Goal: Task Accomplishment & Management: Manage account settings

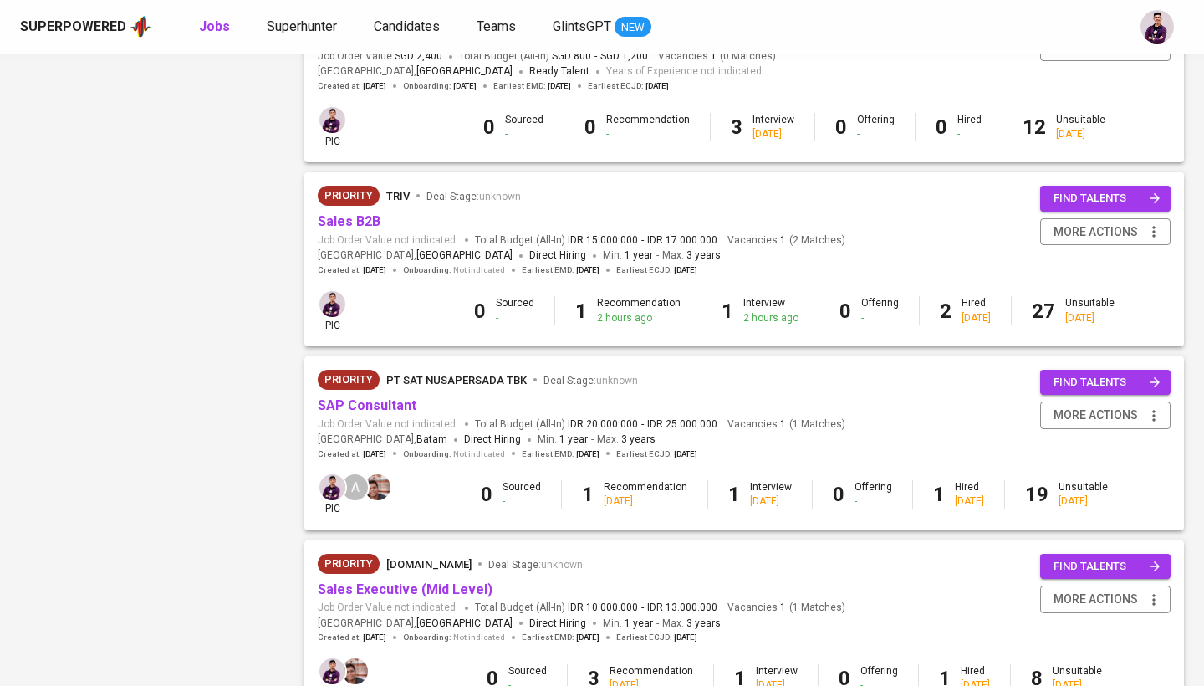
scroll to position [1063, 0]
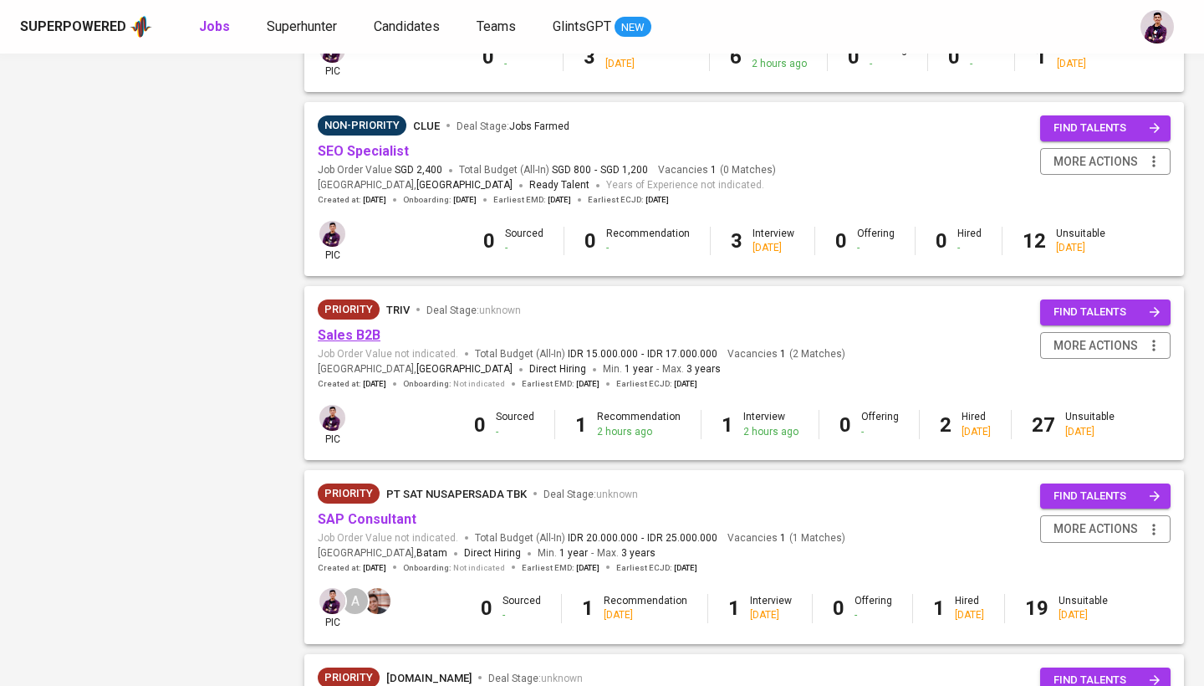
click at [375, 327] on link "Sales B2B" at bounding box center [349, 335] width 63 height 16
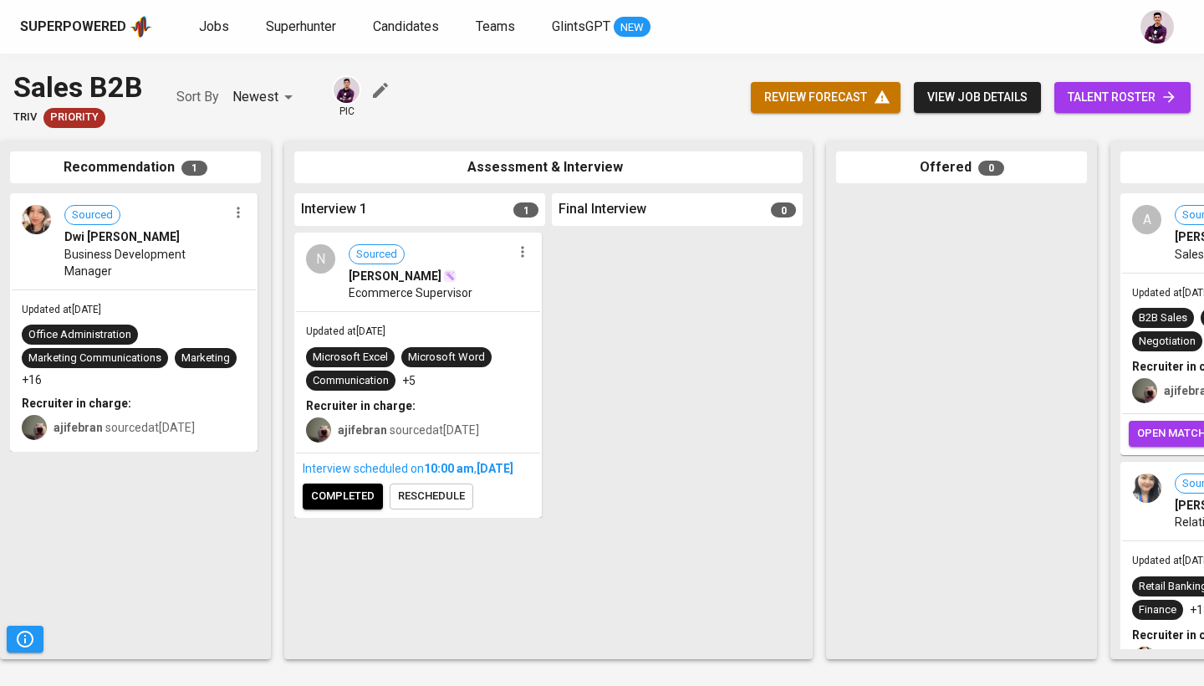
scroll to position [0, 221]
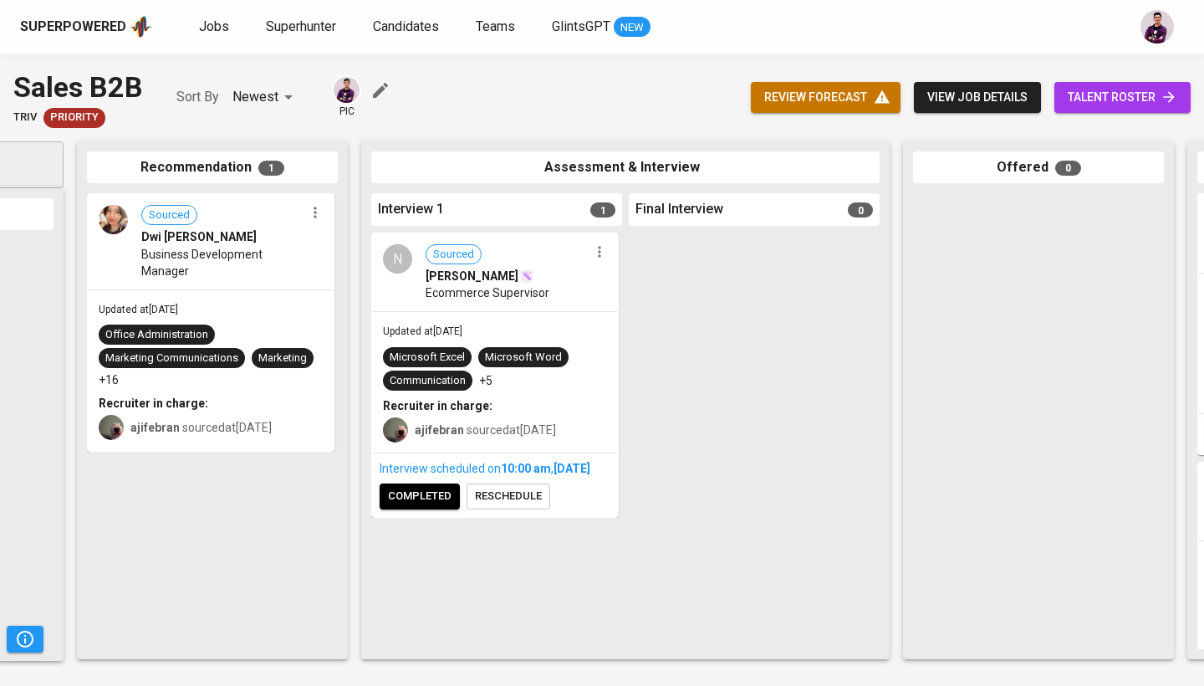
click at [106, 222] on img at bounding box center [113, 219] width 29 height 29
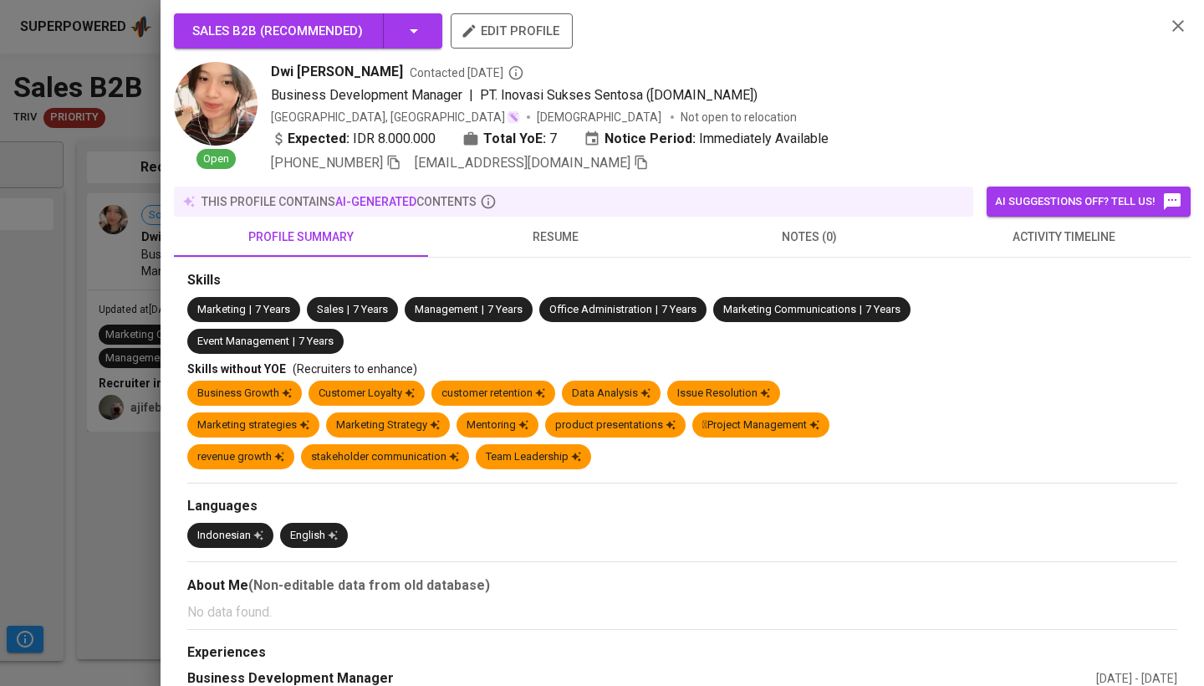
click at [552, 243] on span "resume" at bounding box center [555, 237] width 234 height 21
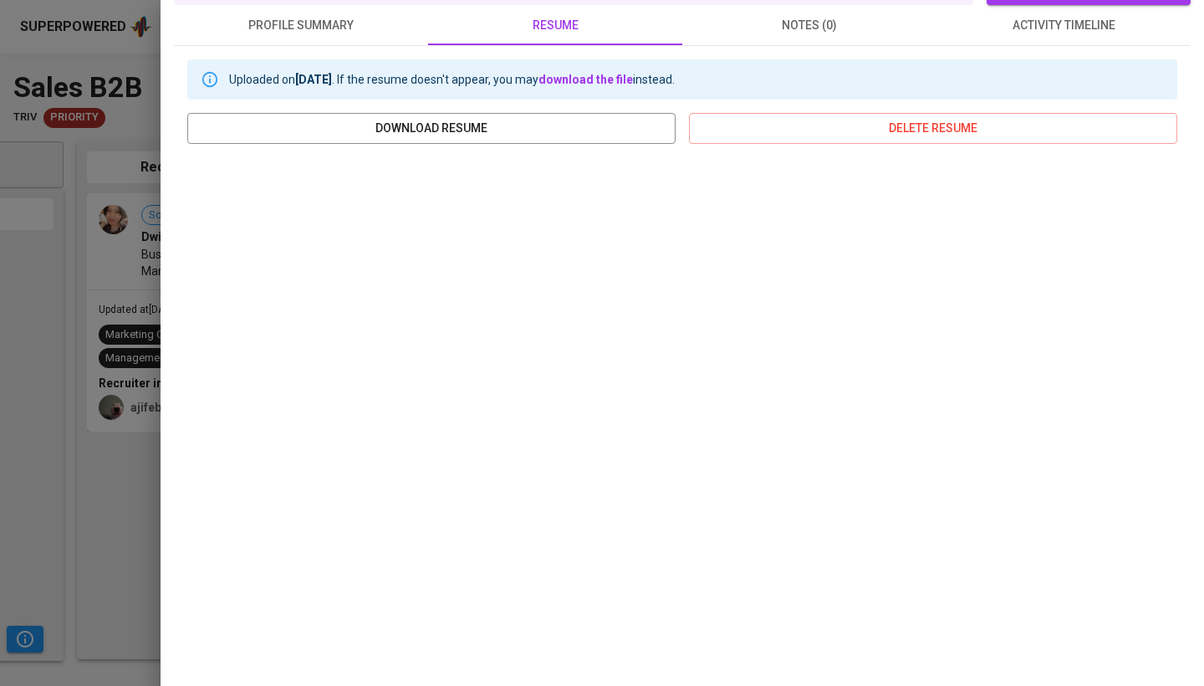
scroll to position [211, 0]
click at [513, 128] on span "download resume" at bounding box center [432, 129] width 462 height 21
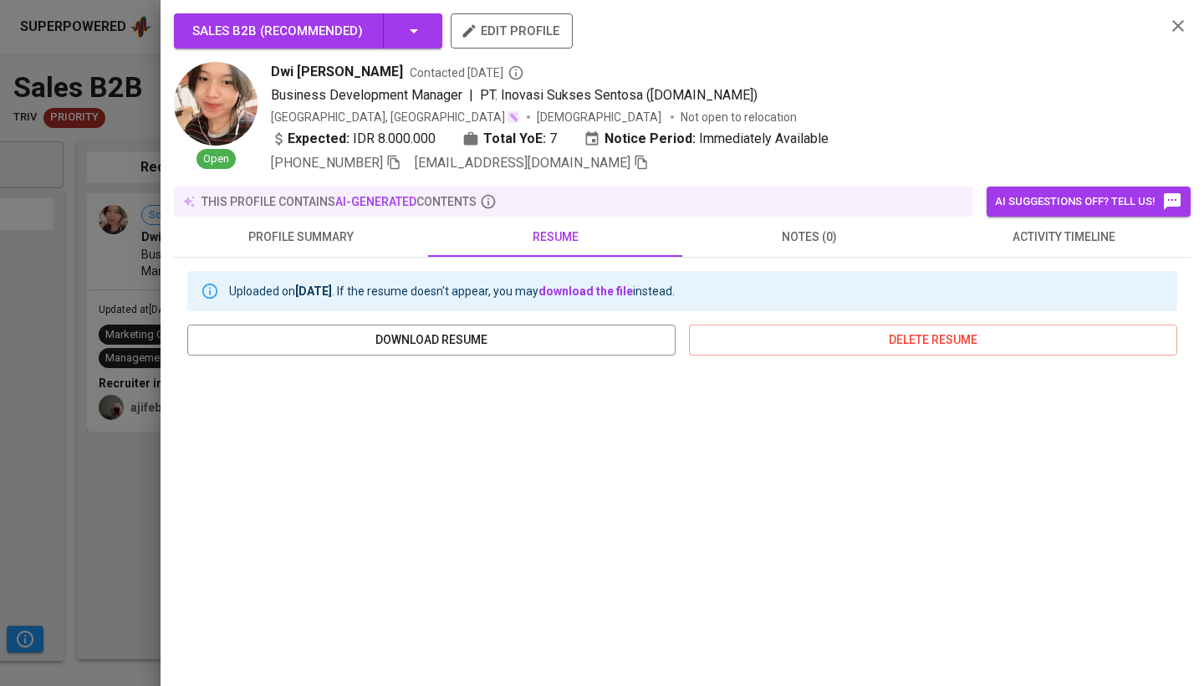
click at [84, 295] on div at bounding box center [602, 343] width 1204 height 686
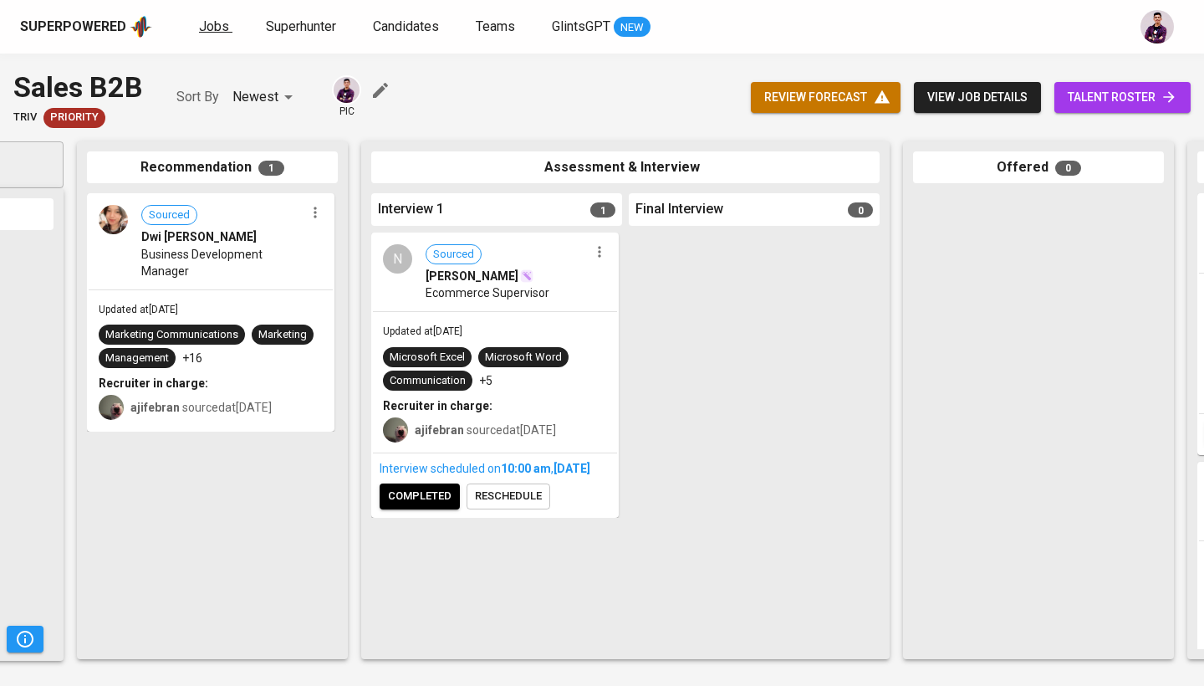
click at [202, 26] on span "Jobs" at bounding box center [214, 26] width 30 height 16
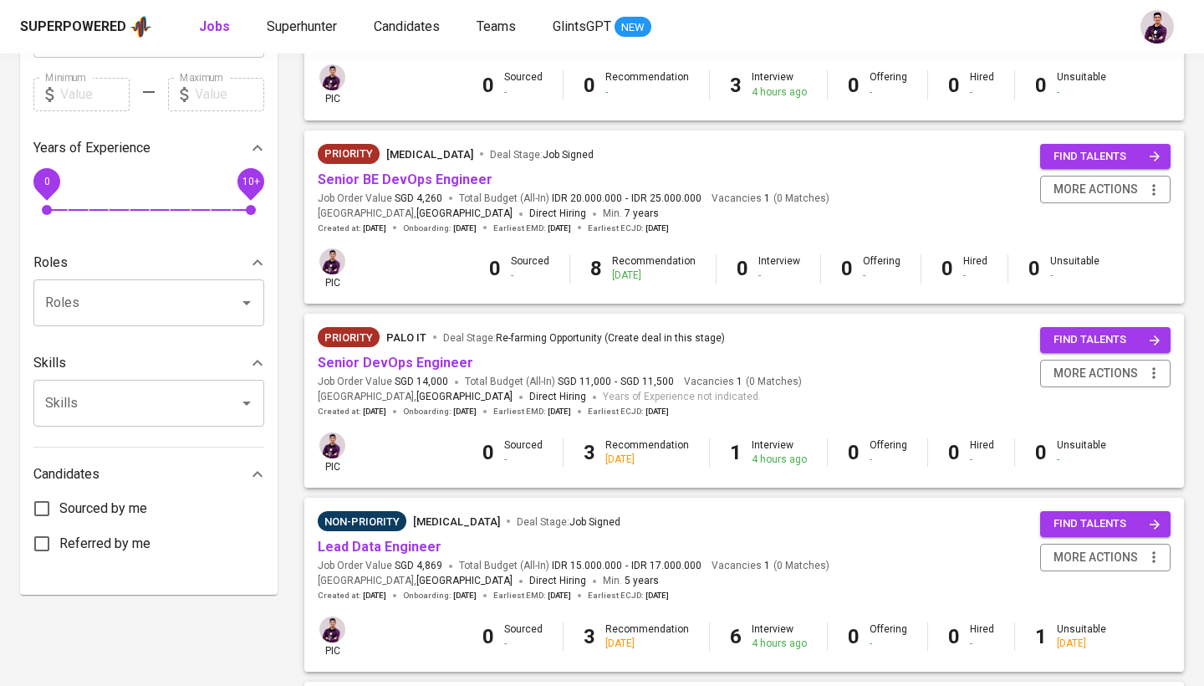
scroll to position [480, 0]
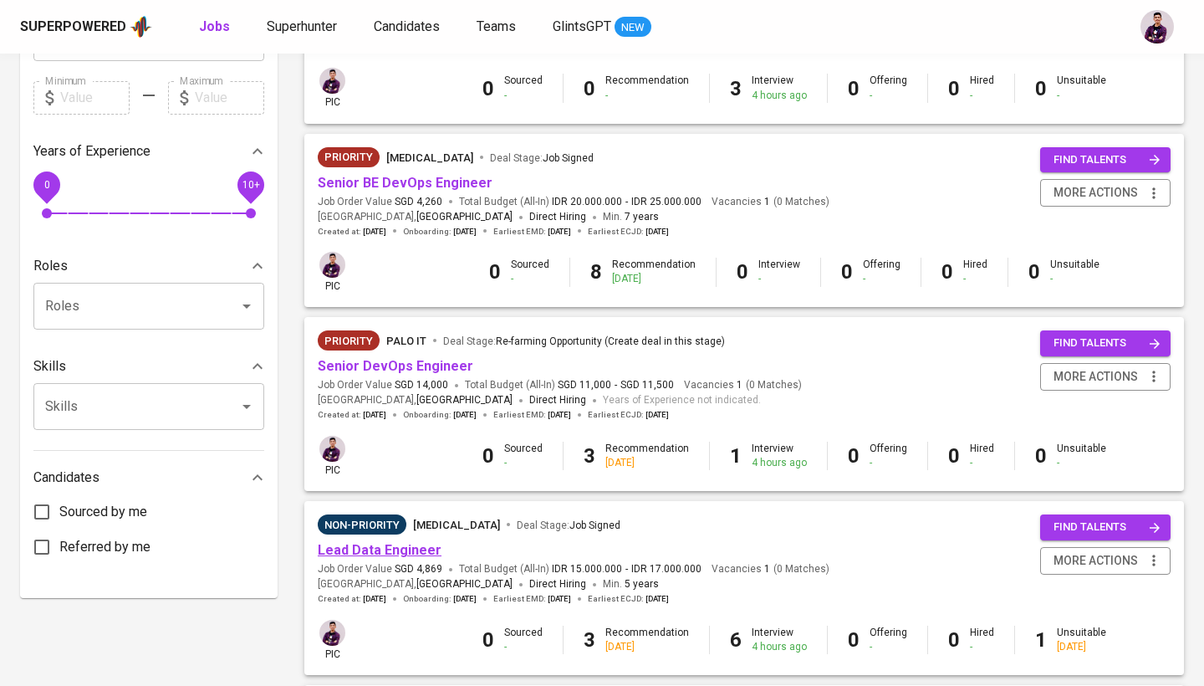
click at [421, 542] on link "Lead Data Engineer" at bounding box center [380, 550] width 124 height 16
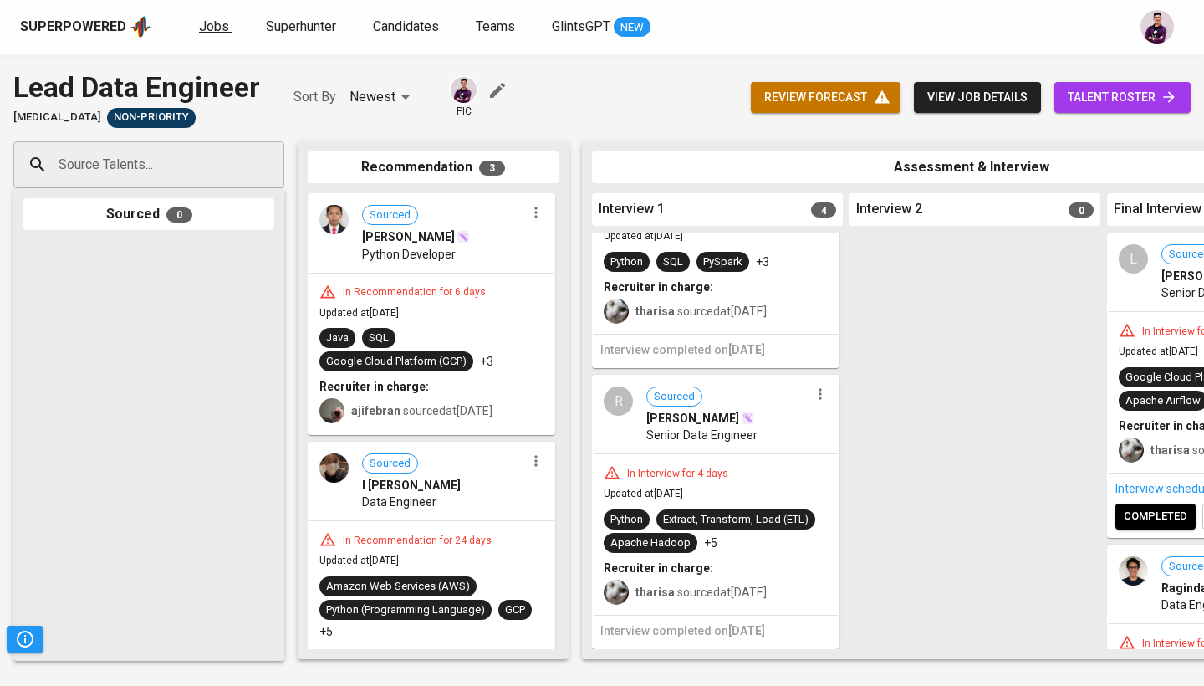
click at [210, 25] on span "Jobs" at bounding box center [214, 26] width 30 height 16
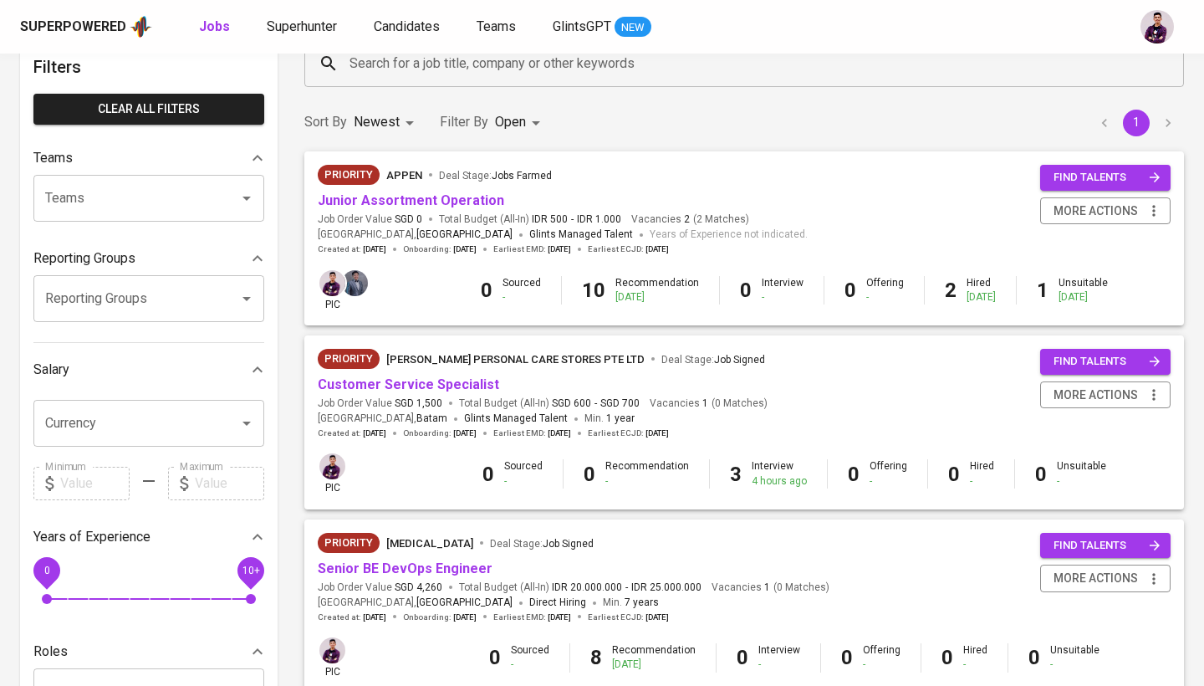
scroll to position [106, 1]
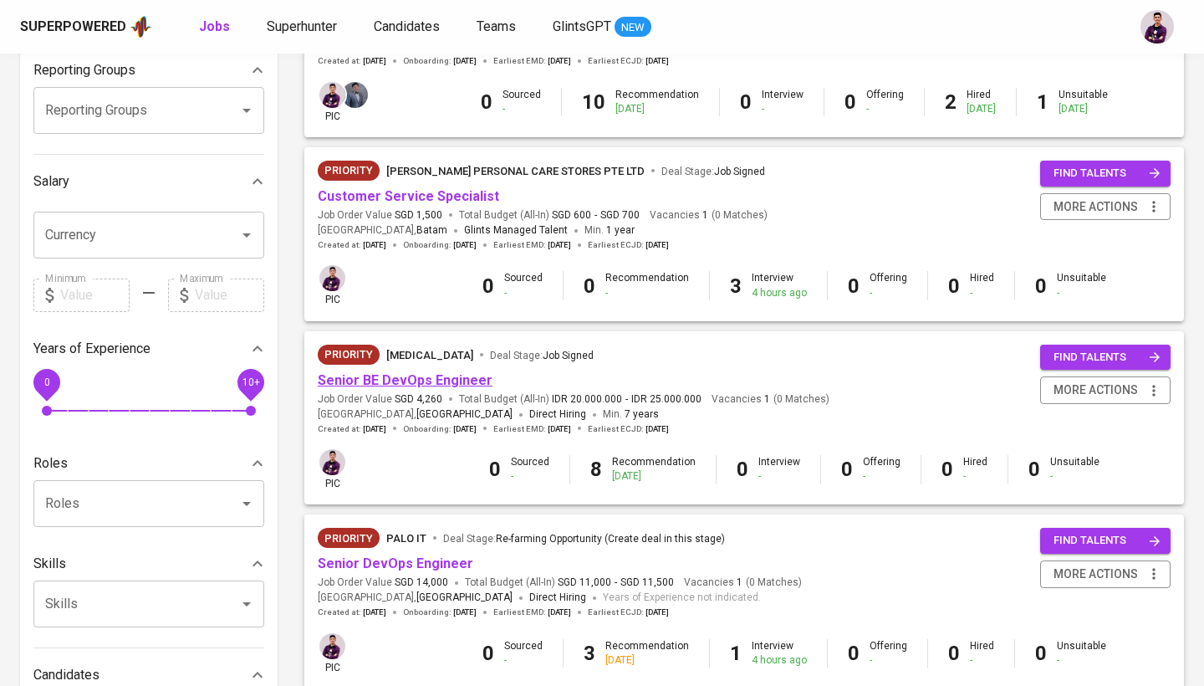
click at [419, 374] on link "Senior BE DevOps Engineer" at bounding box center [405, 380] width 175 height 16
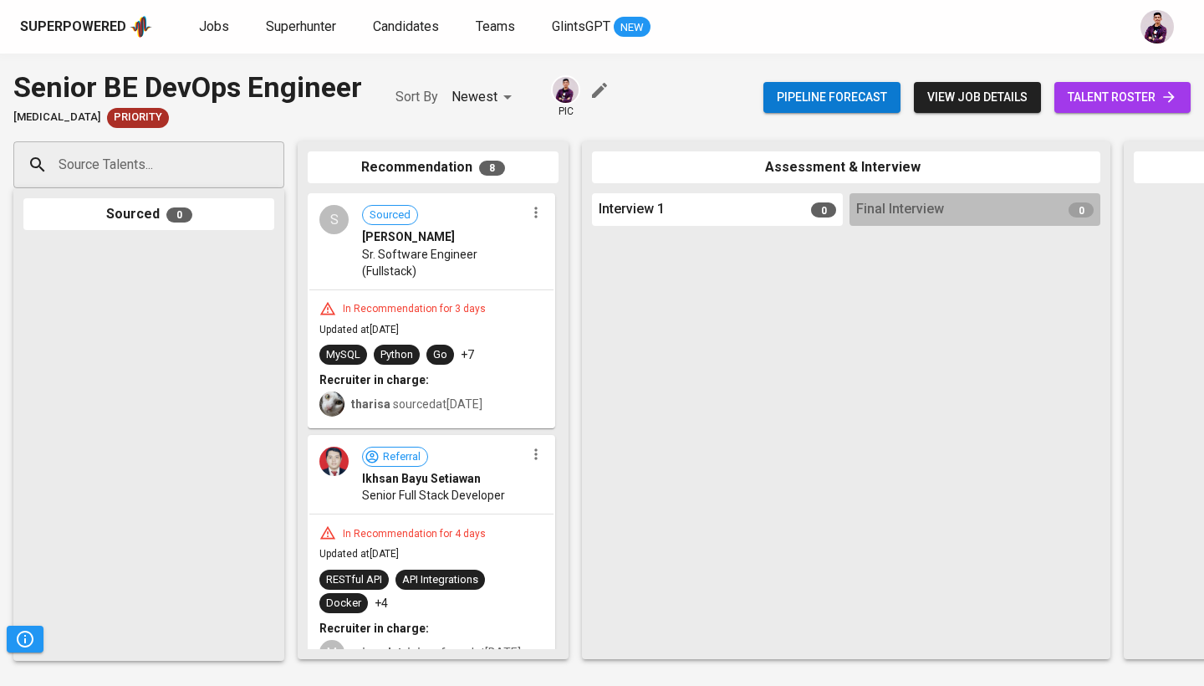
click at [1089, 87] on span "talent roster" at bounding box center [1123, 97] width 110 height 21
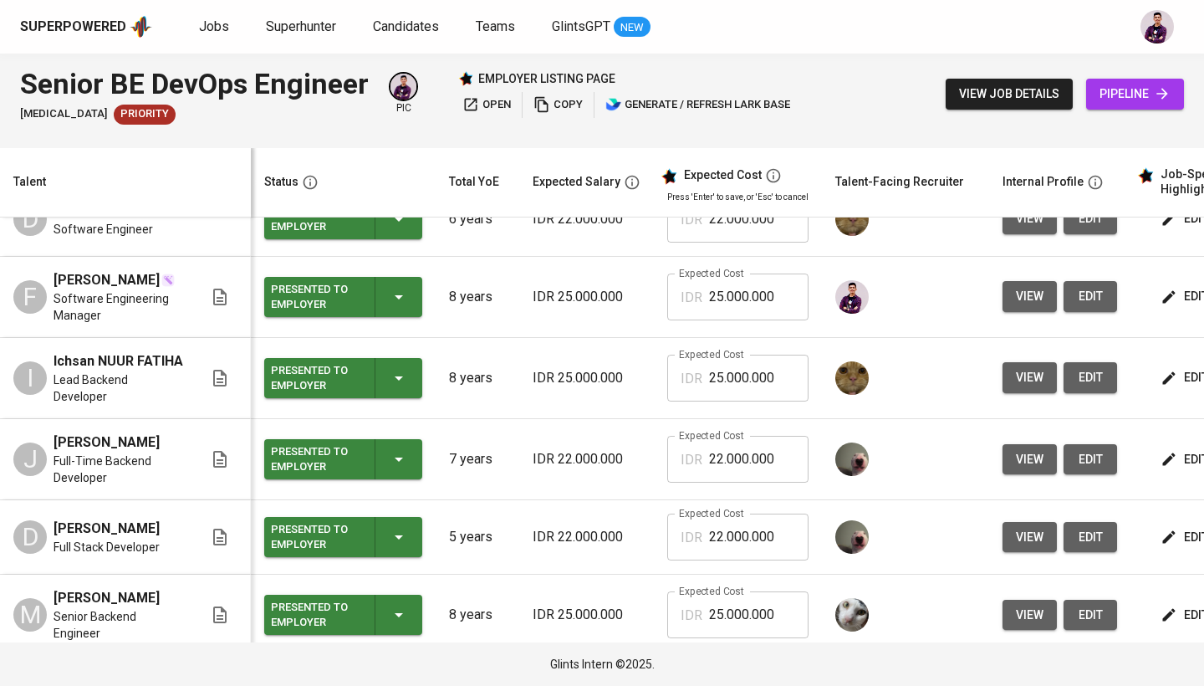
click at [385, 531] on div "Presented to Employer" at bounding box center [343, 537] width 145 height 40
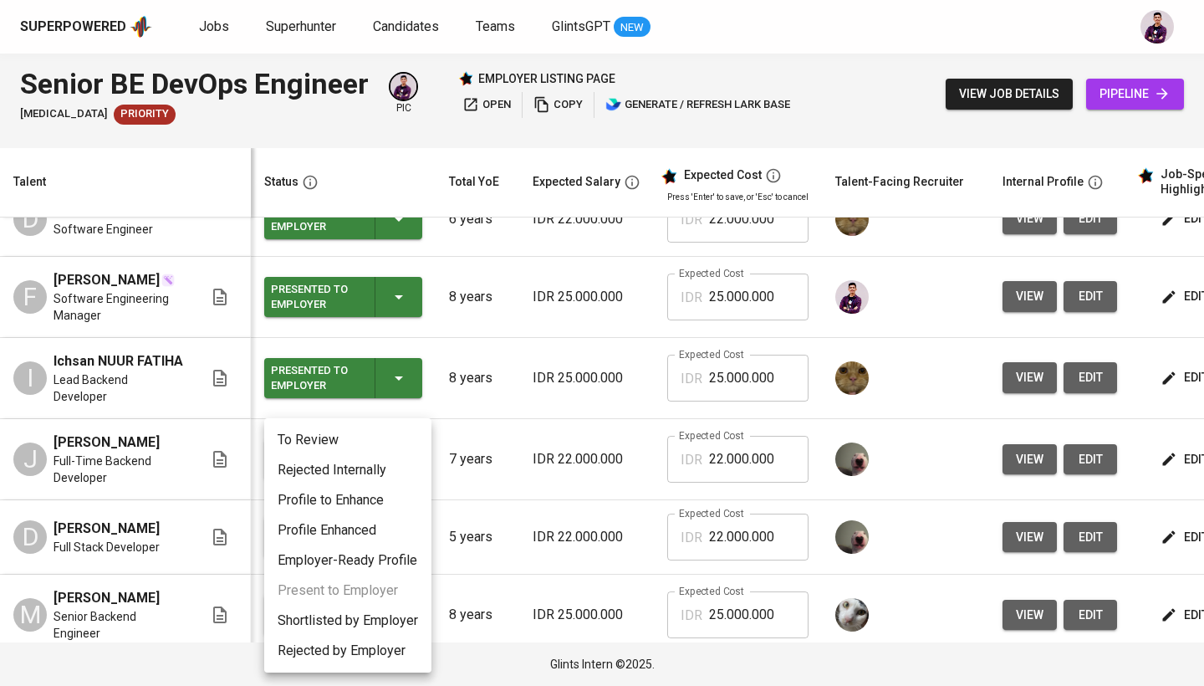
click at [392, 464] on li "Rejected Internally" at bounding box center [347, 470] width 167 height 30
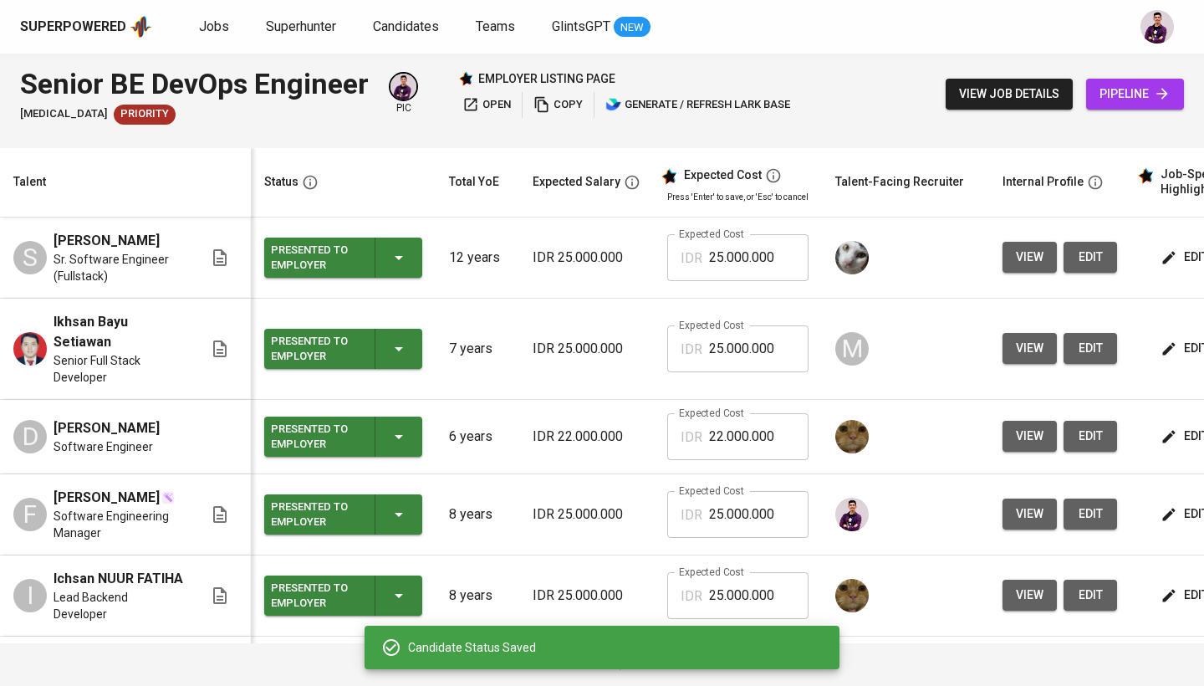
click at [546, 165] on th "Expected Salary" at bounding box center [586, 182] width 135 height 69
